Goal: Leave review/rating

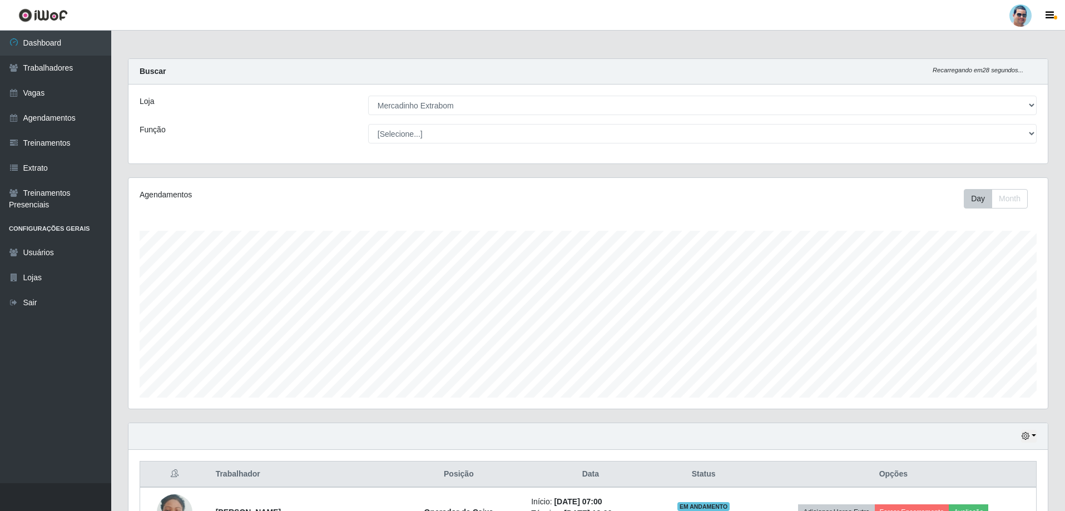
select select "175"
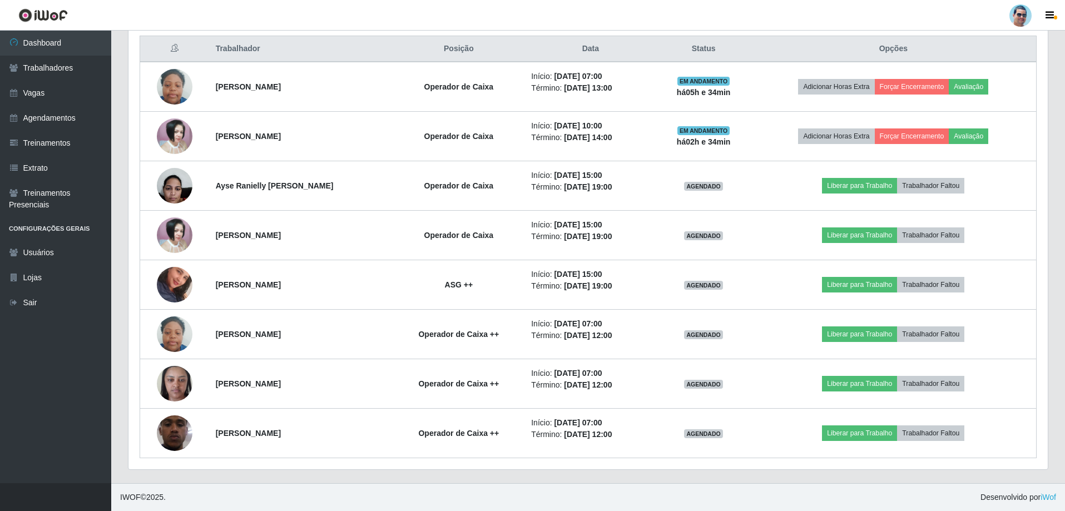
scroll to position [231, 919]
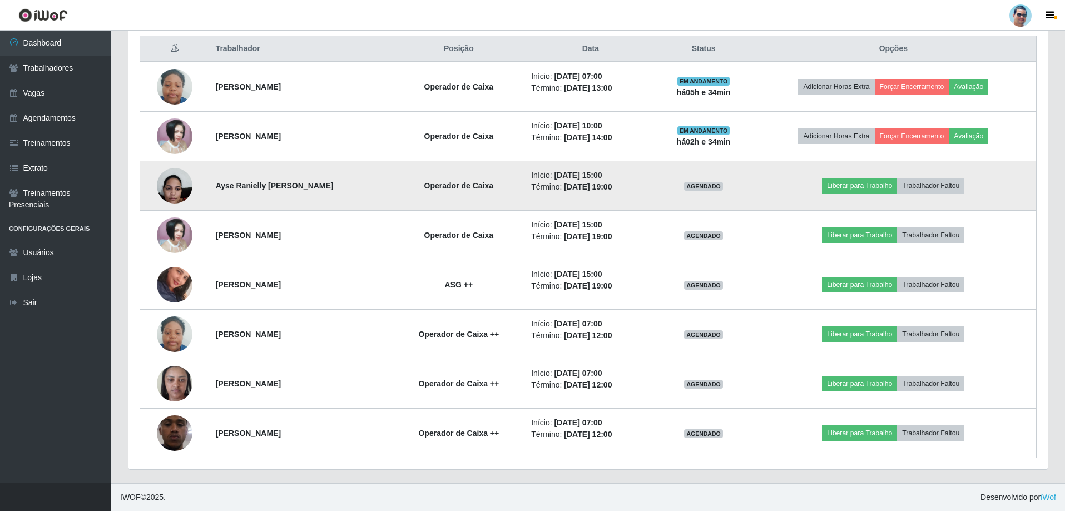
click at [173, 191] on img at bounding box center [175, 185] width 36 height 47
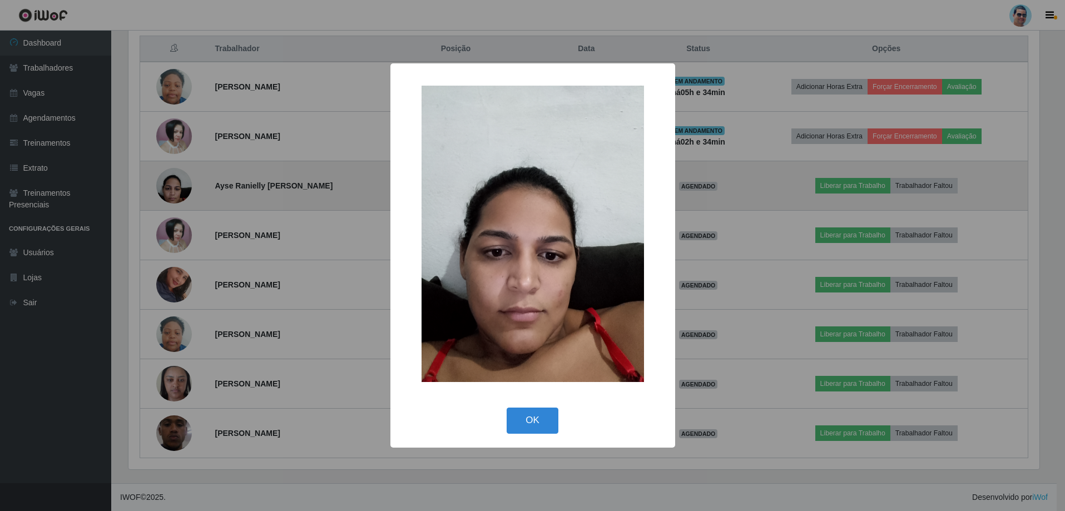
scroll to position [231, 914]
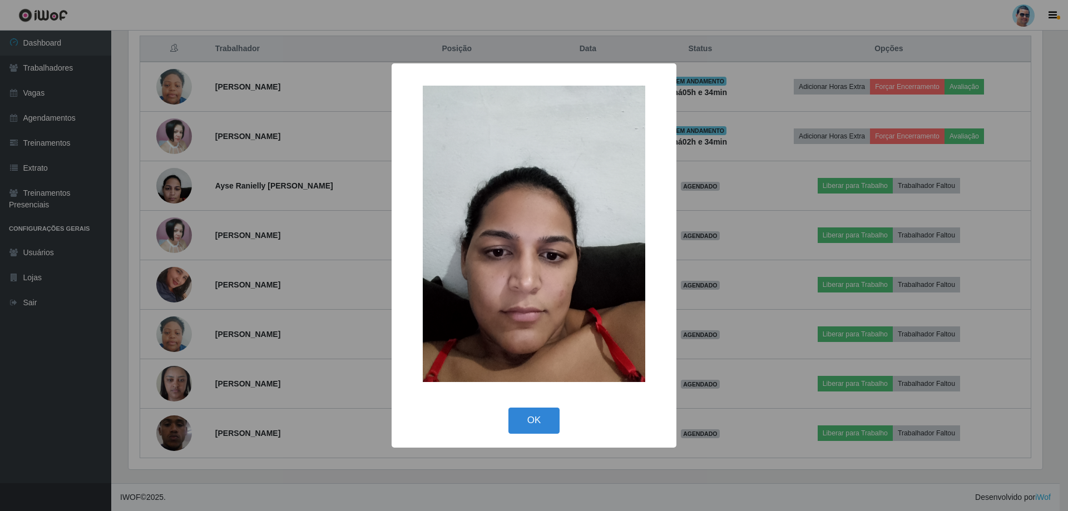
click at [173, 193] on div "× OK Cancel" at bounding box center [534, 255] width 1068 height 511
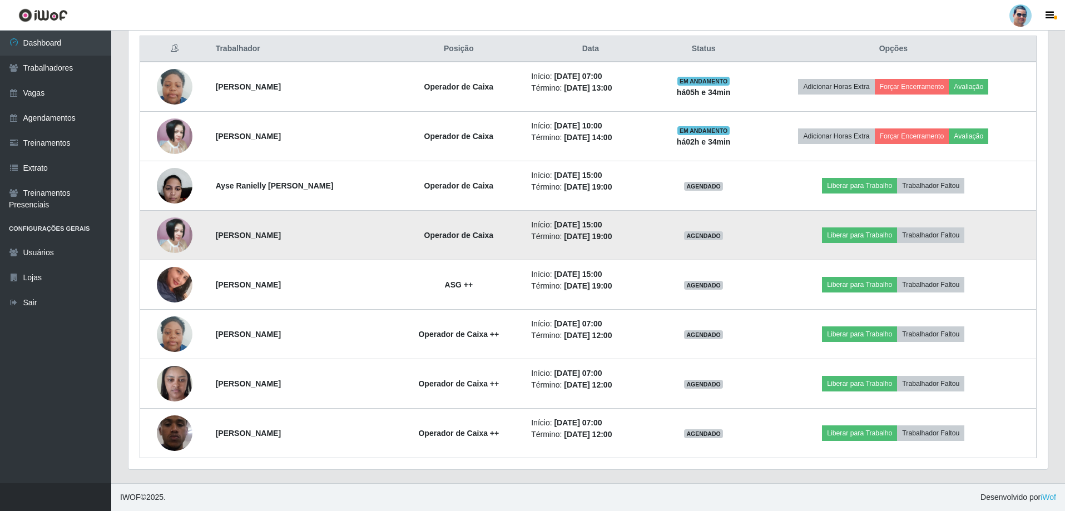
scroll to position [231, 919]
click at [185, 235] on img at bounding box center [175, 235] width 36 height 36
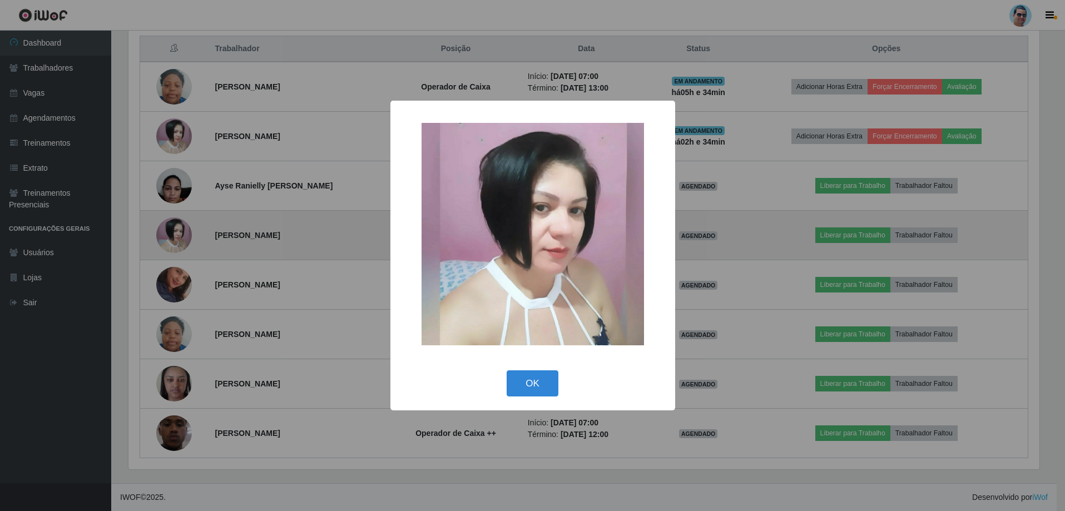
scroll to position [231, 914]
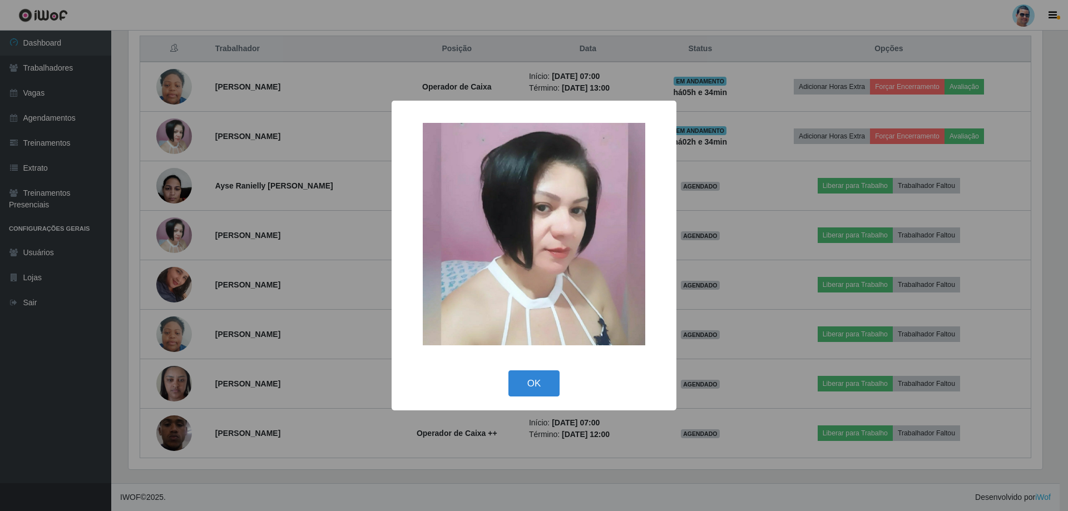
drag, startPoint x: 532, startPoint y: 378, endPoint x: 486, endPoint y: 368, distance: 47.1
click at [525, 377] on button "OK" at bounding box center [534, 383] width 52 height 26
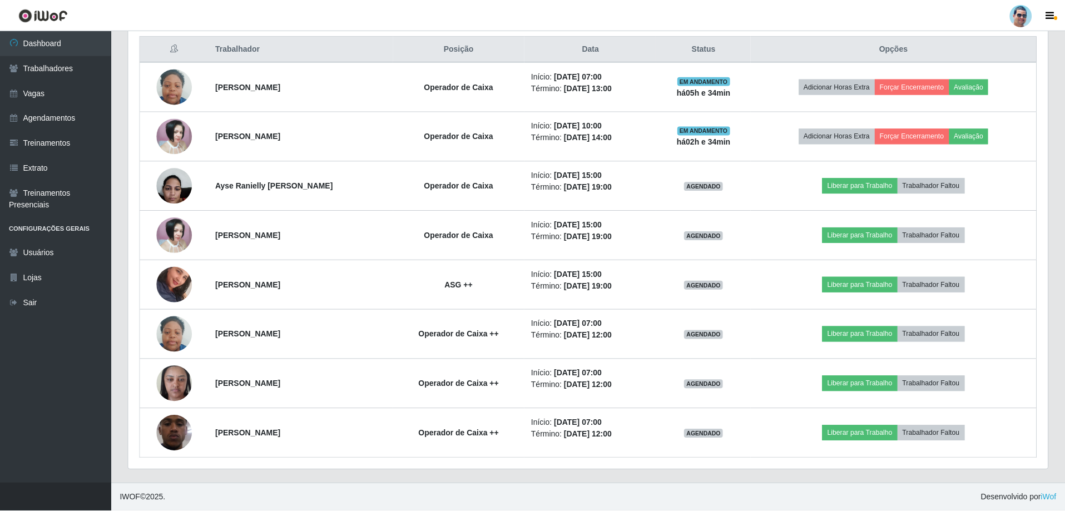
scroll to position [231, 919]
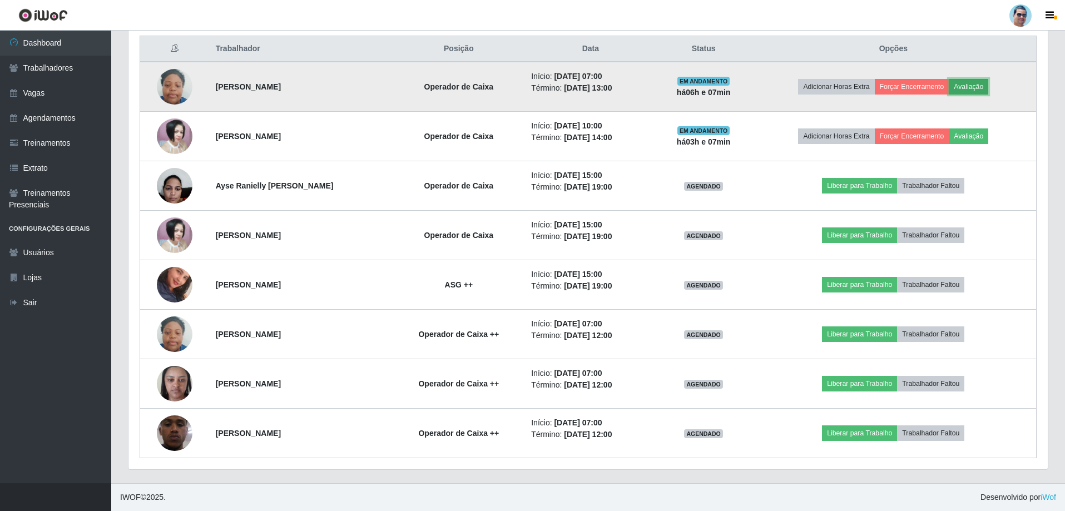
click at [968, 86] on button "Avaliação" at bounding box center [968, 87] width 39 height 16
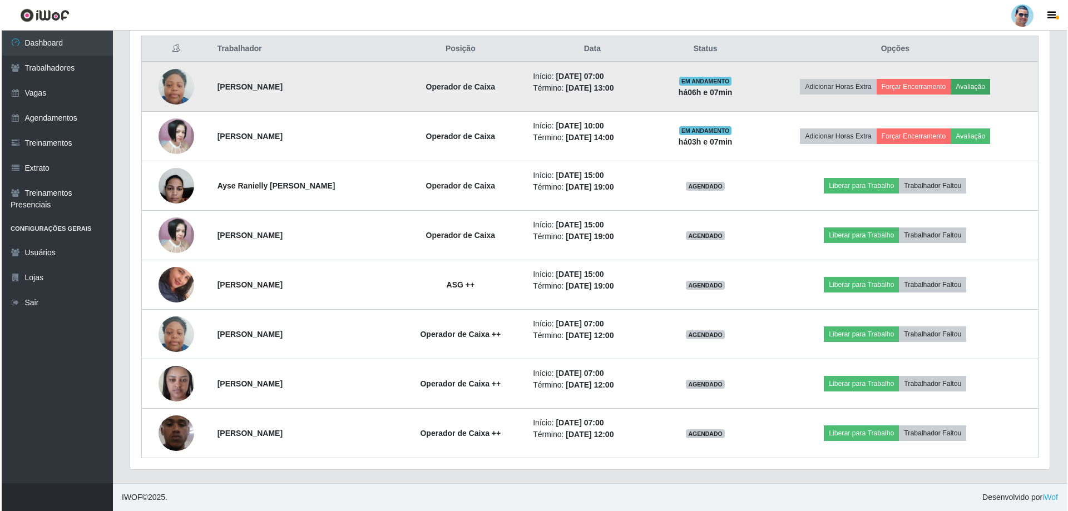
scroll to position [231, 914]
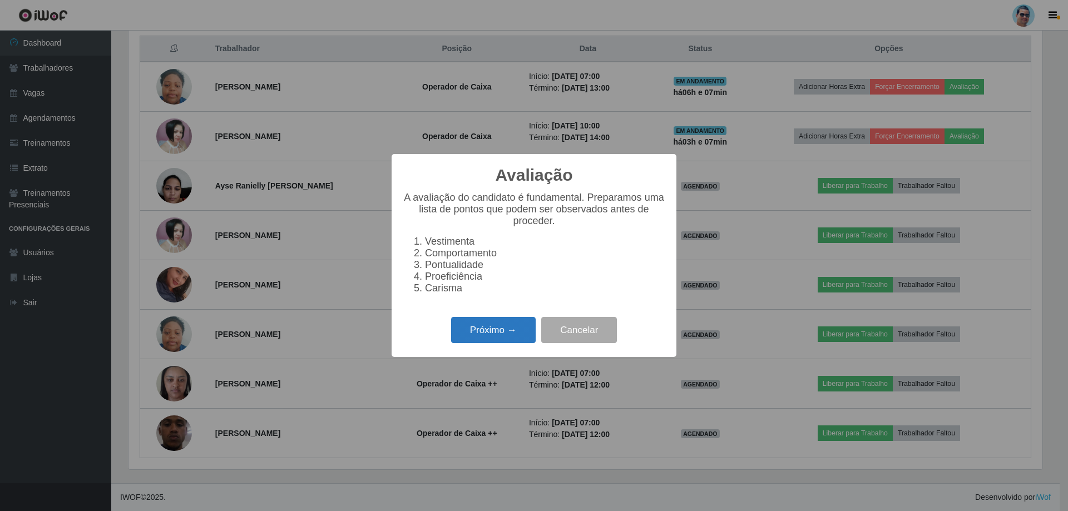
click at [524, 332] on button "Próximo →" at bounding box center [493, 330] width 85 height 26
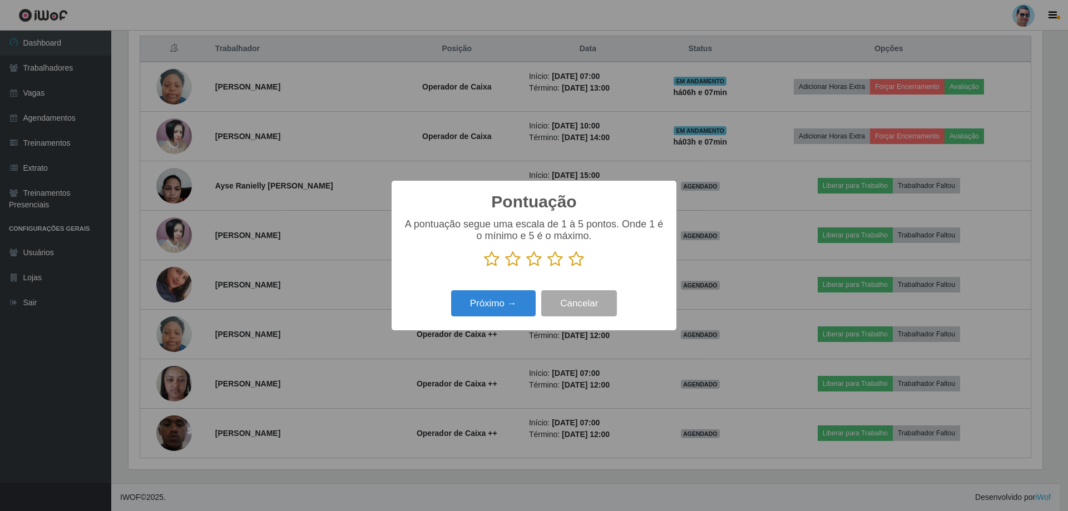
scroll to position [555852, 555169]
click at [577, 264] on icon at bounding box center [576, 259] width 16 height 17
click at [568, 267] on input "radio" at bounding box center [568, 267] width 0 height 0
click at [504, 308] on button "Próximo →" at bounding box center [493, 303] width 85 height 26
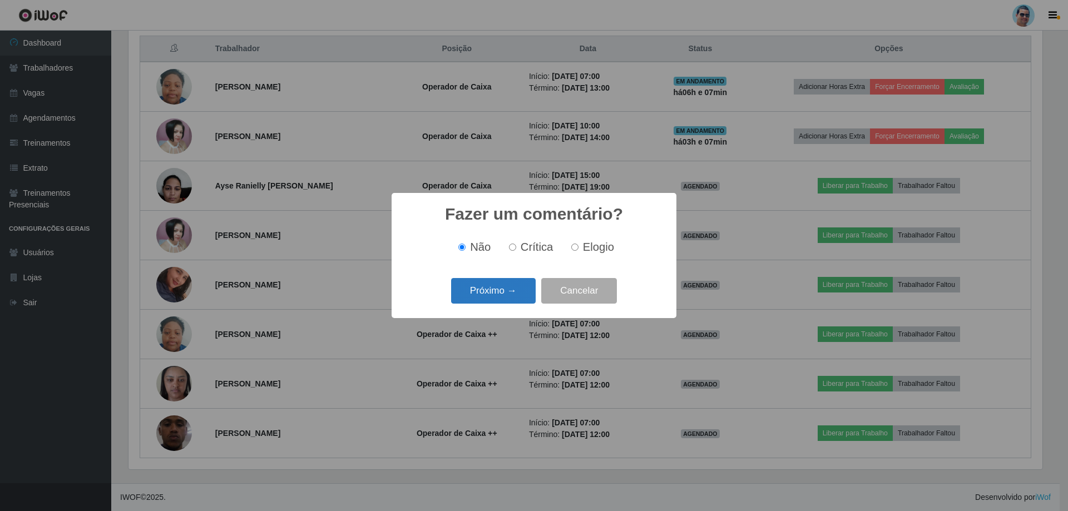
click at [506, 292] on button "Próximo →" at bounding box center [493, 291] width 85 height 26
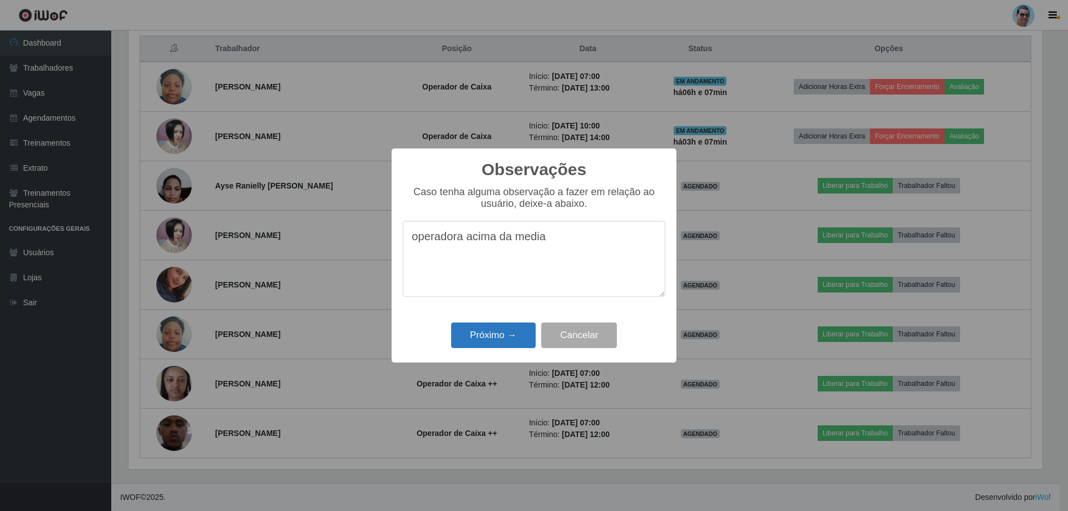
type textarea "operadora acima da media"
click at [529, 334] on button "Próximo →" at bounding box center [493, 336] width 85 height 26
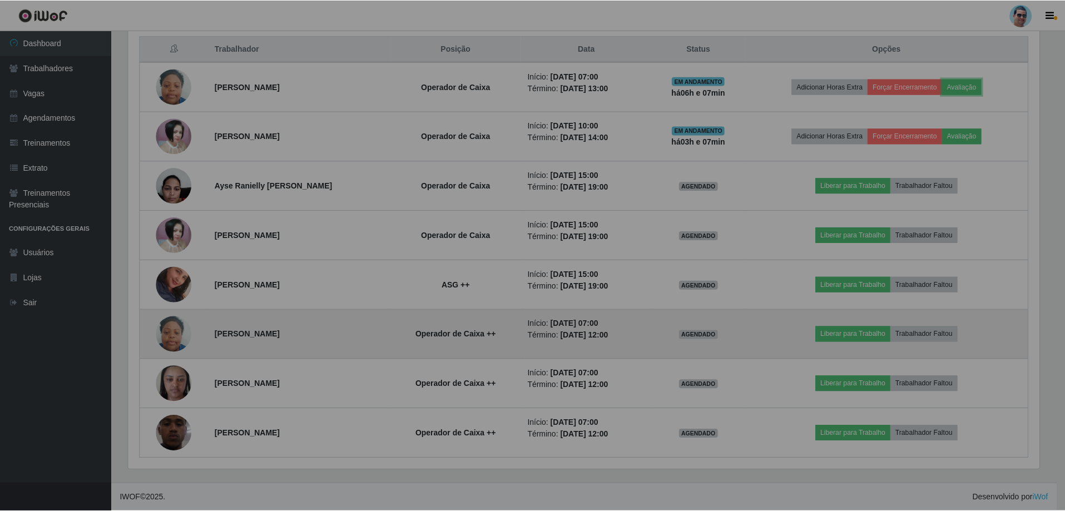
scroll to position [231, 919]
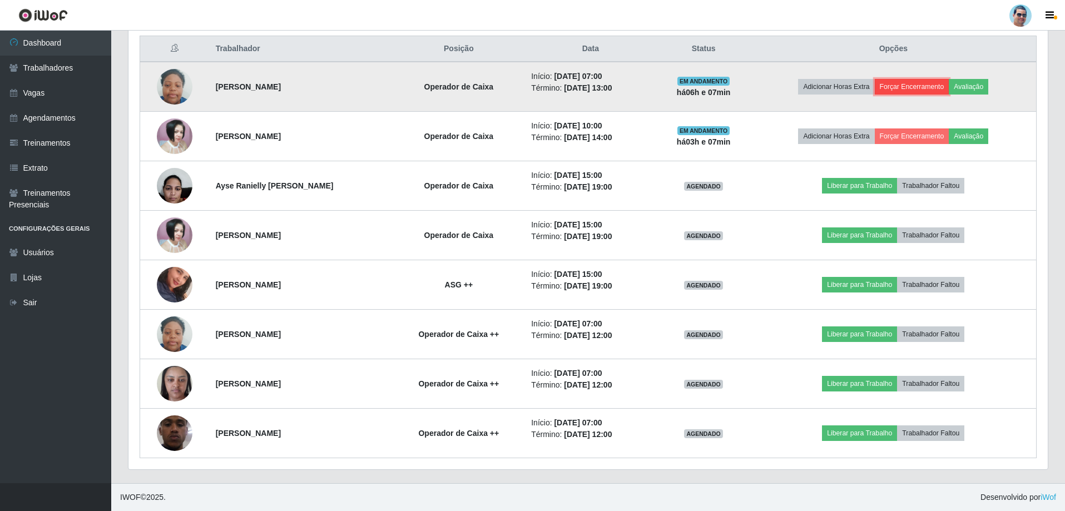
click at [921, 79] on button "Forçar Encerramento" at bounding box center [912, 87] width 75 height 16
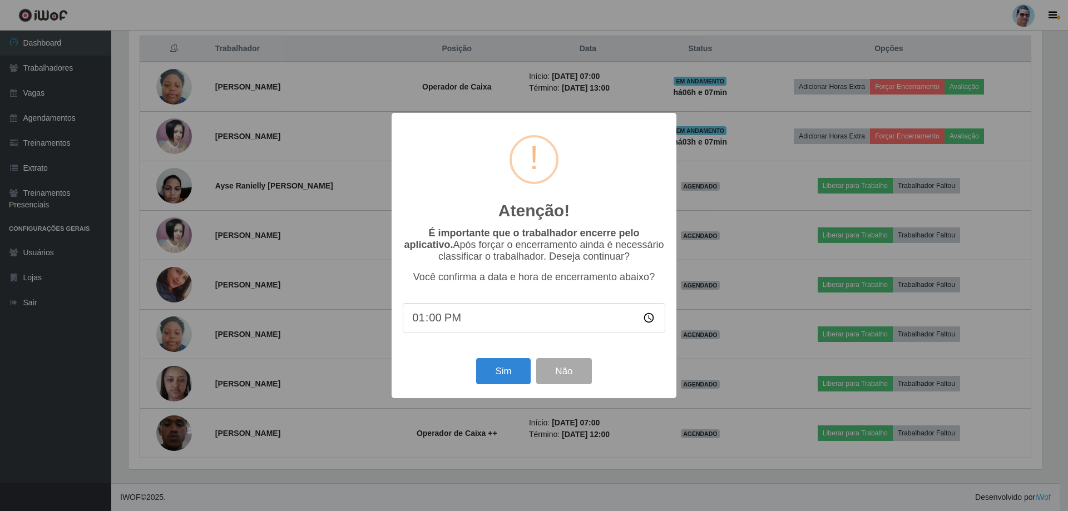
click at [431, 325] on input "13:00" at bounding box center [534, 317] width 262 height 29
type input "13:05"
click at [492, 373] on button "Sim" at bounding box center [503, 371] width 54 height 26
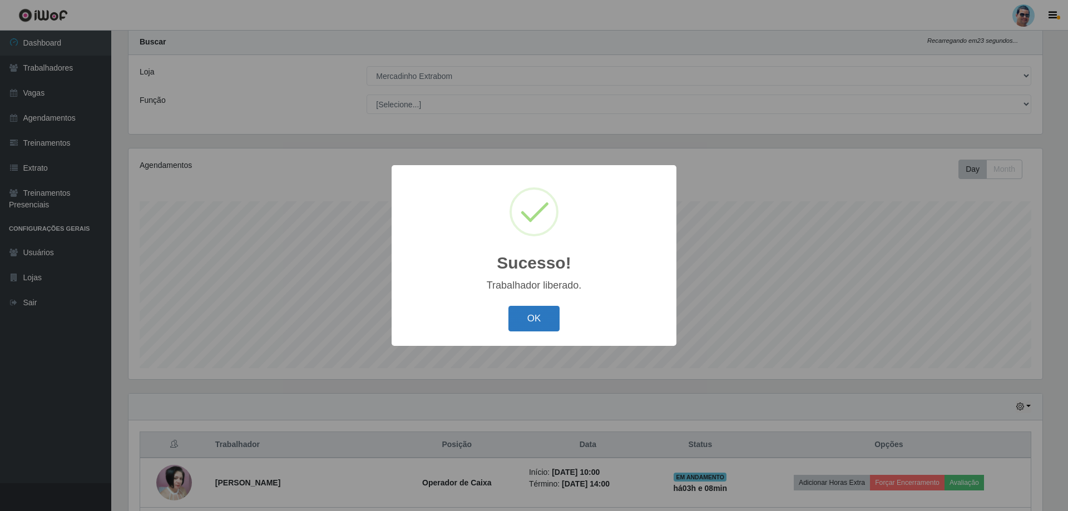
click at [538, 328] on button "OK" at bounding box center [534, 319] width 52 height 26
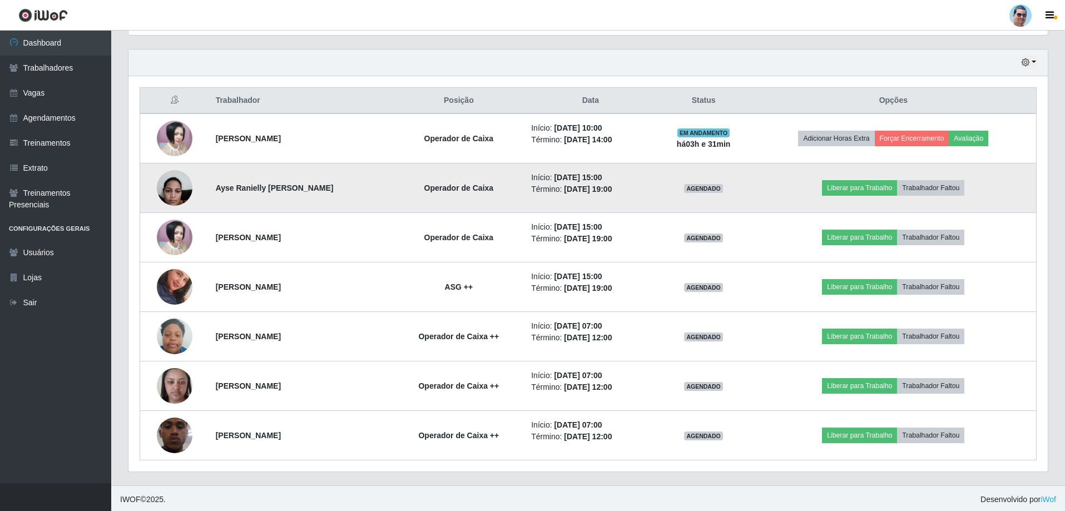
scroll to position [376, 0]
